Goal: Check status: Check status

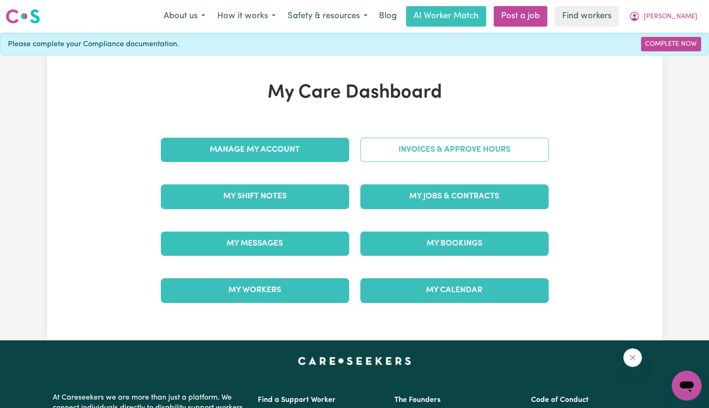
click at [388, 142] on link "Invoices & Approve Hours" at bounding box center [455, 150] width 188 height 24
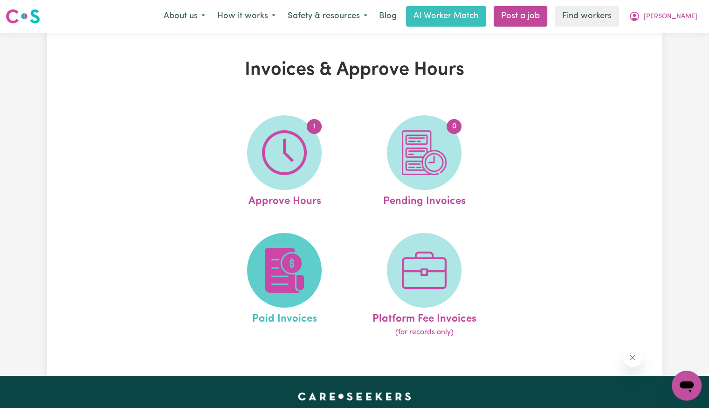
click at [303, 275] on img at bounding box center [284, 270] width 45 height 45
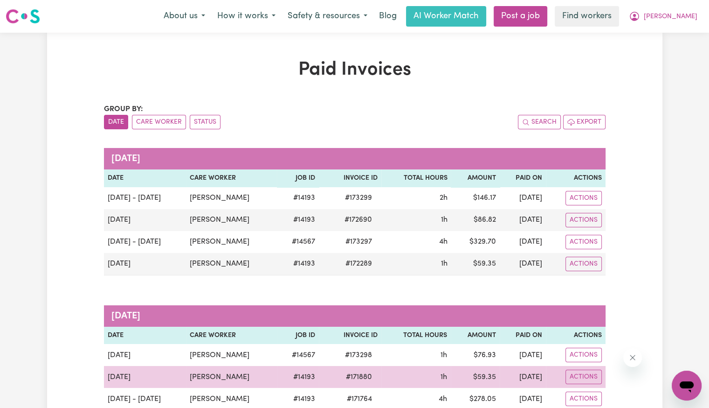
click at [343, 376] on span "# 171880" at bounding box center [358, 376] width 37 height 11
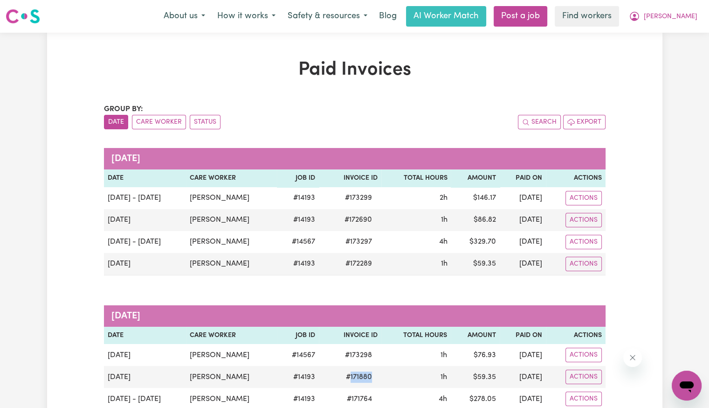
copy span "171880"
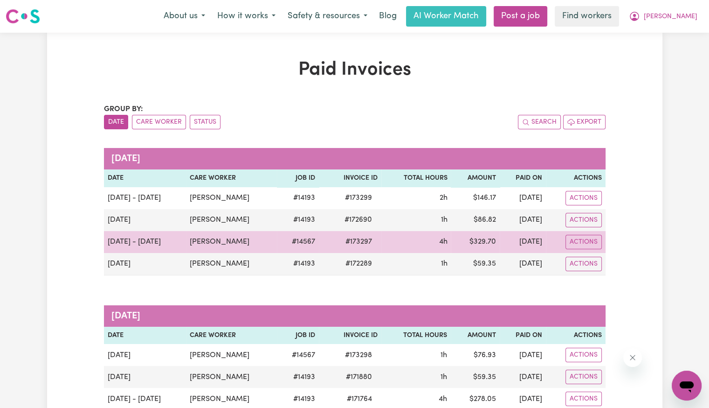
click at [319, 245] on td "# 173297" at bounding box center [350, 242] width 63 height 22
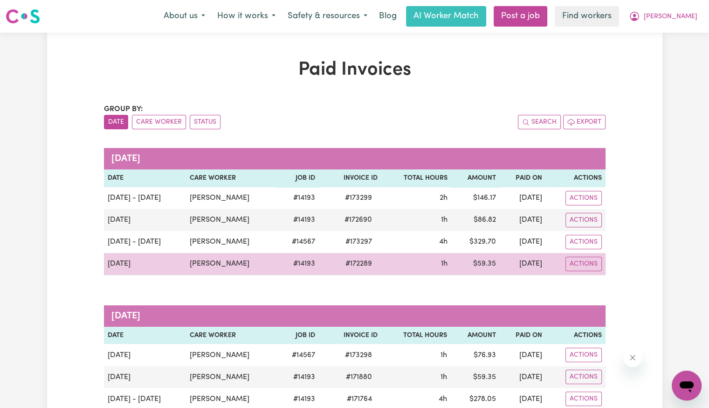
click at [346, 259] on span "# 172289" at bounding box center [359, 263] width 38 height 11
click at [348, 262] on span "# 172289" at bounding box center [359, 263] width 38 height 11
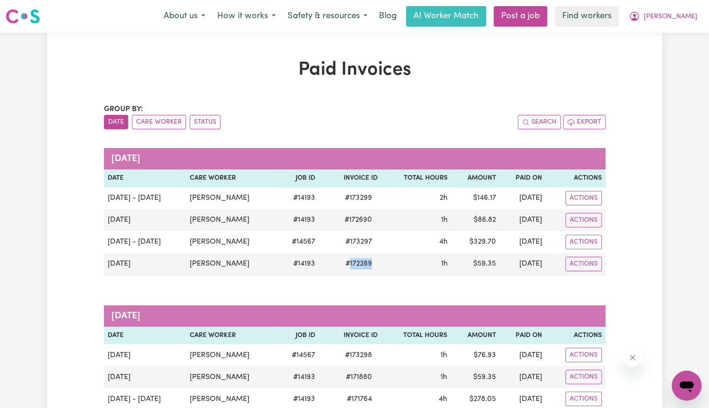
copy span "172289"
